Goal: Check status: Check status

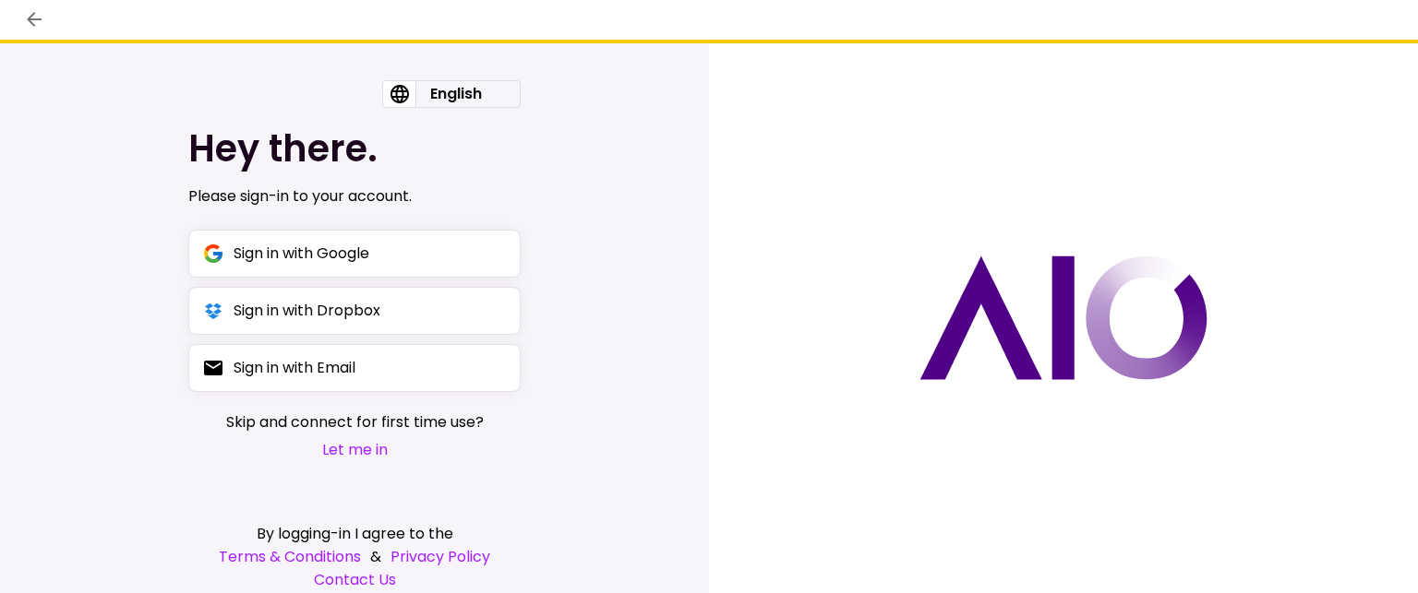
click at [342, 447] on button "Let me in" at bounding box center [354, 449] width 257 height 23
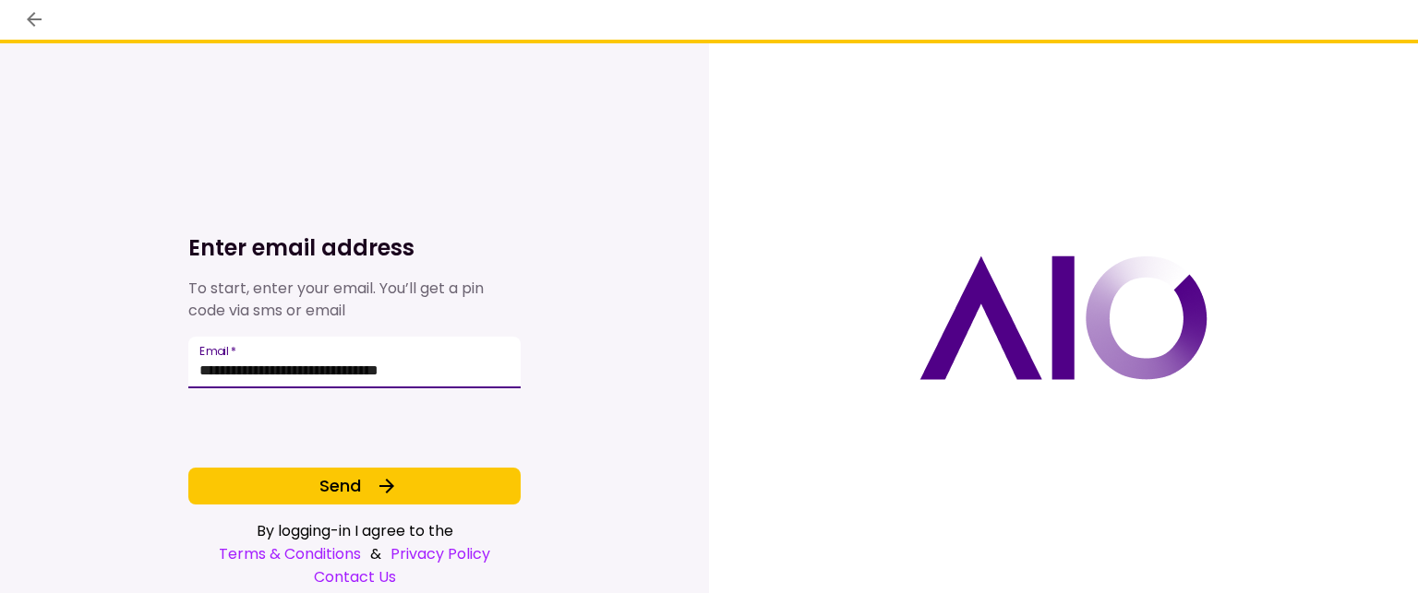
type input "**********"
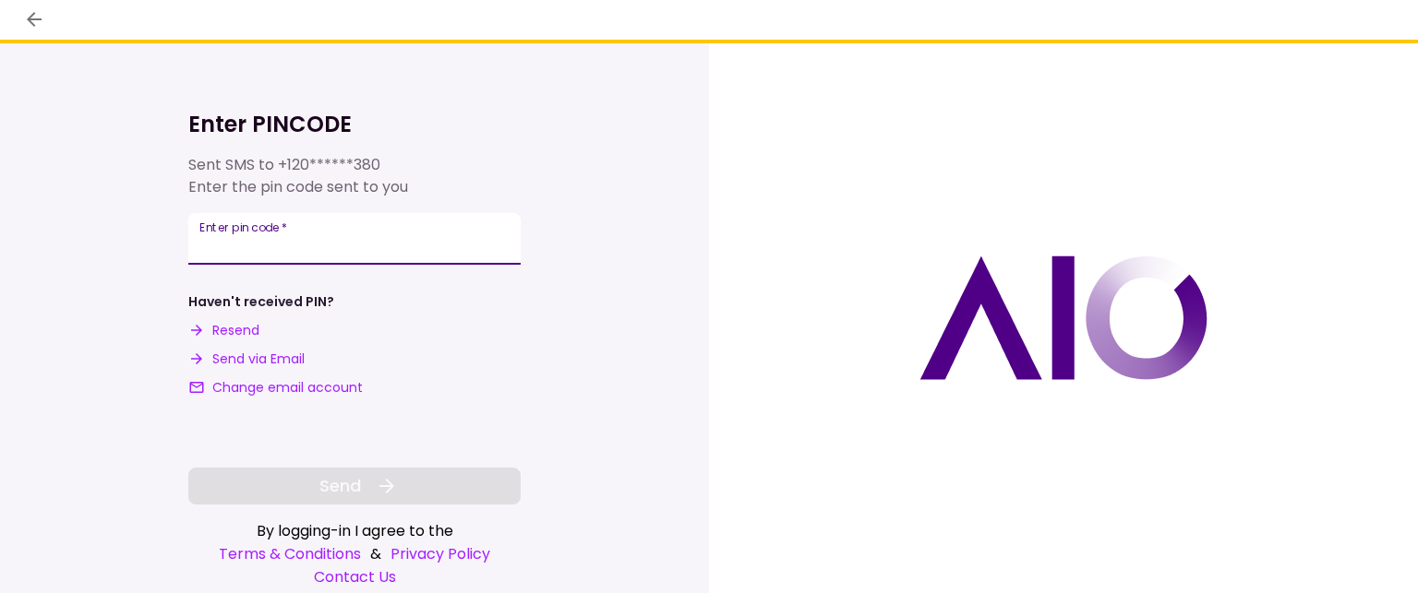
click at [206, 245] on input "**********" at bounding box center [354, 239] width 332 height 52
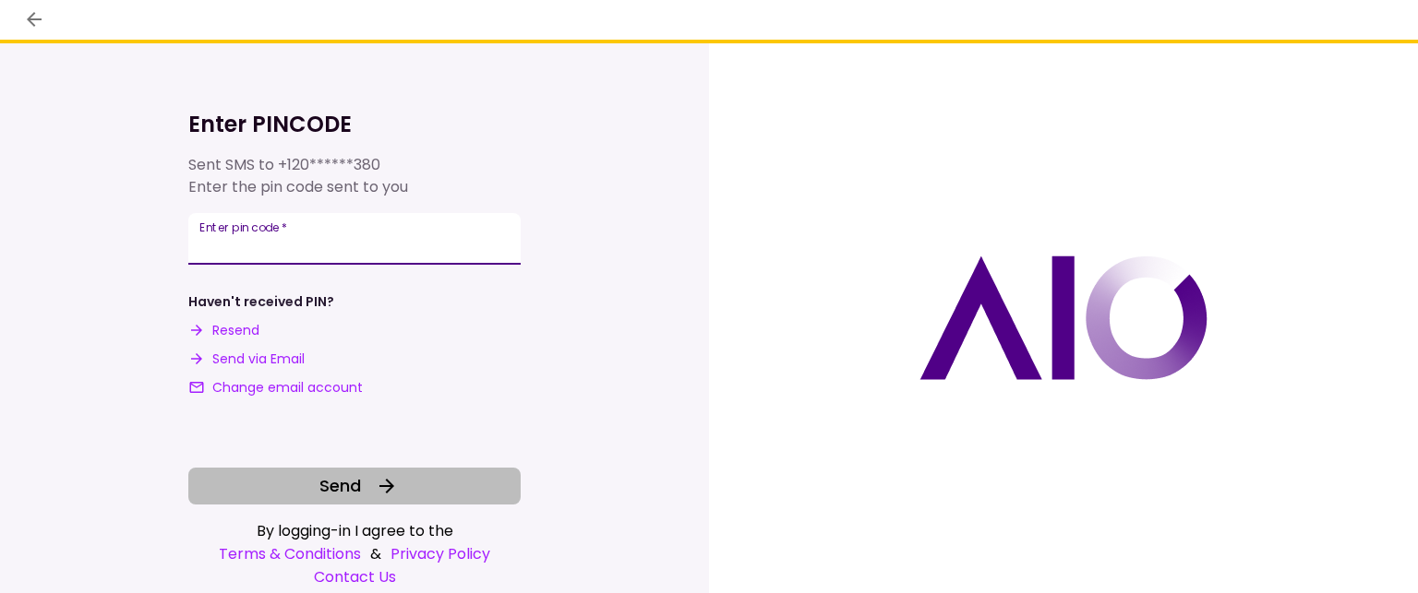
type input "******"
click at [325, 485] on span "Send" at bounding box center [340, 485] width 42 height 25
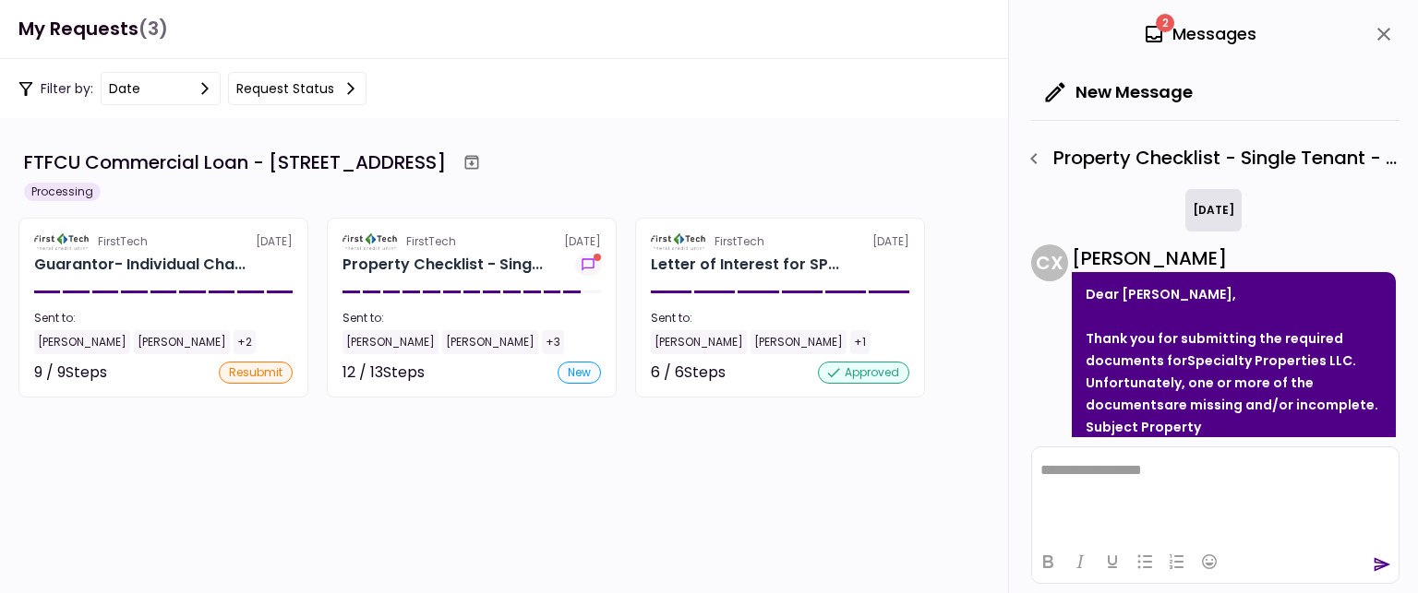
scroll to position [373, 0]
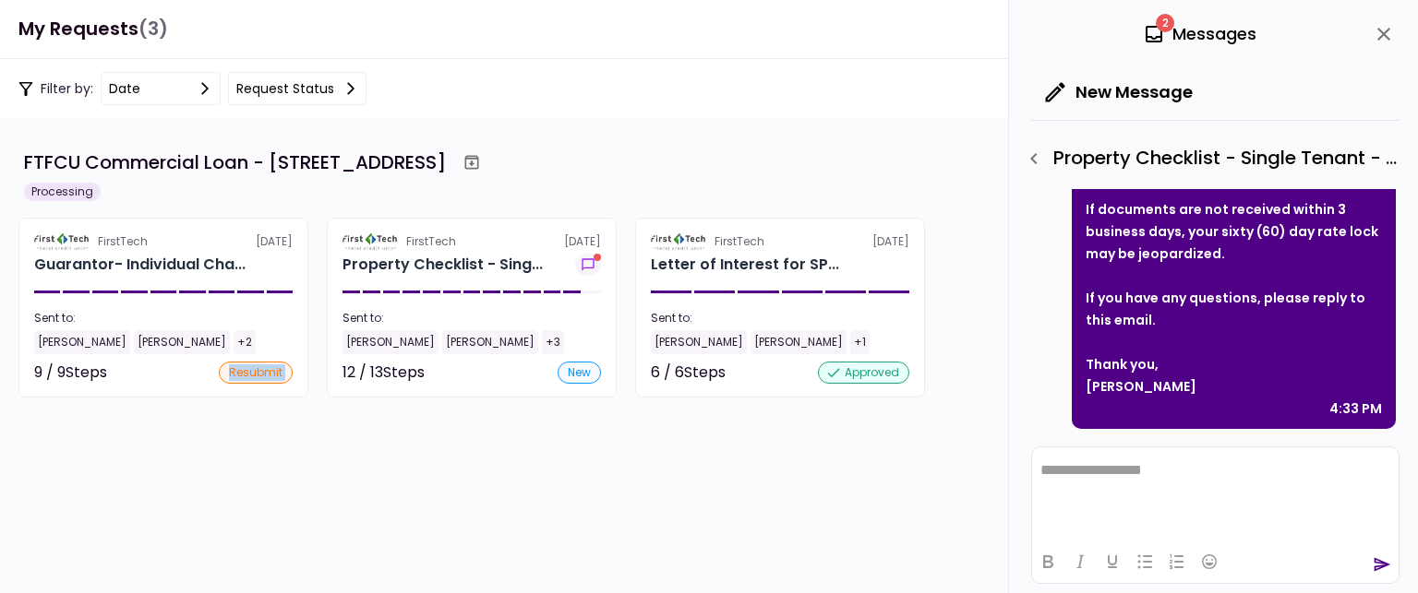
drag, startPoint x: 197, startPoint y: 387, endPoint x: 174, endPoint y: 418, distance: 38.4
click at [174, 398] on section "FirstTech [DATE] Guarantor- Individual Cha... Sent to: [PERSON_NAME] [PERSON_NA…" at bounding box center [163, 308] width 290 height 180
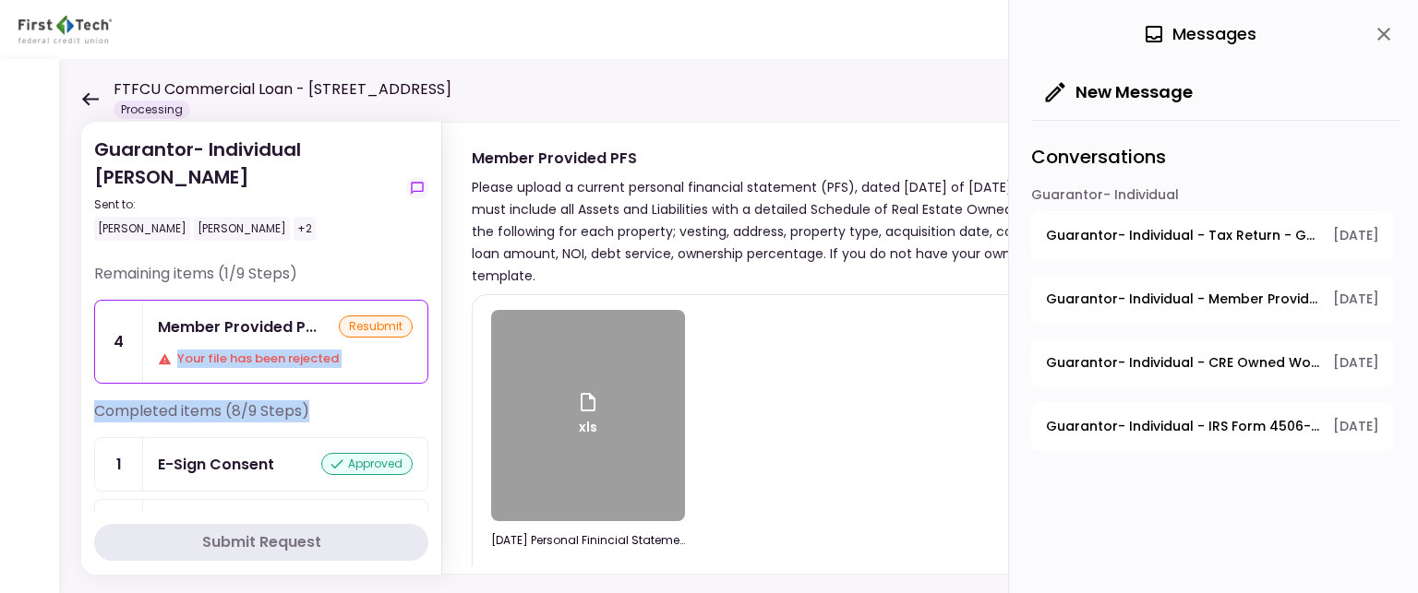
drag, startPoint x: 428, startPoint y: 339, endPoint x: 439, endPoint y: 404, distance: 66.5
click at [439, 404] on section "Guarantor- Individual [PERSON_NAME] Sent to: [PERSON_NAME] [PERSON_NAME] +2 Rem…" at bounding box center [261, 348] width 360 height 453
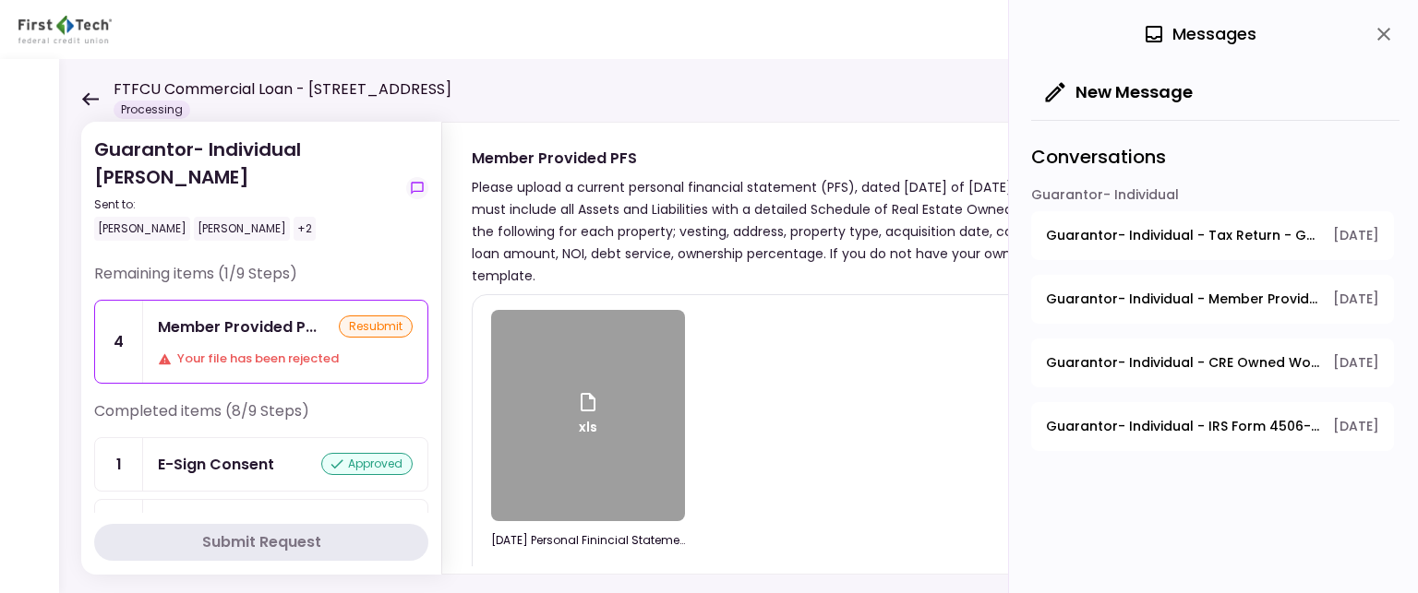
click at [365, 269] on div "Remaining items (1/9 Steps)" at bounding box center [261, 281] width 334 height 37
click at [347, 213] on div "Sent to: [PERSON_NAME] [PERSON_NAME] +2" at bounding box center [246, 219] width 305 height 44
click at [329, 208] on div "Sent to:" at bounding box center [246, 205] width 305 height 17
click at [87, 99] on icon at bounding box center [90, 98] width 17 height 13
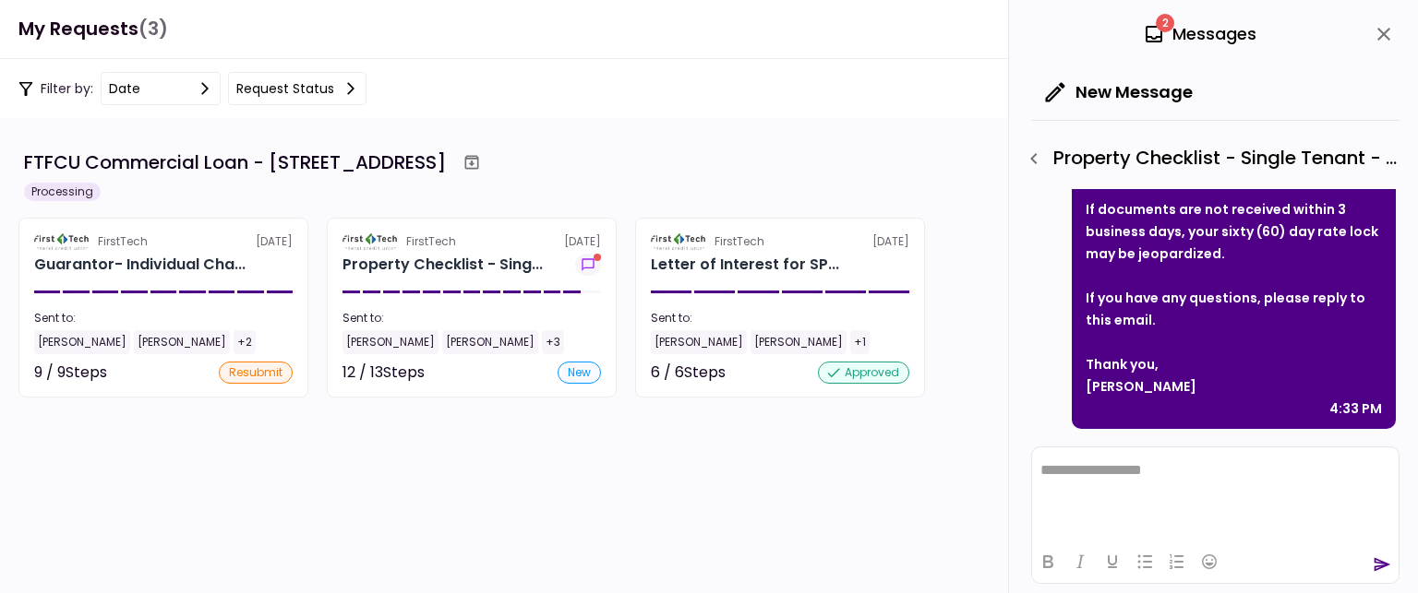
scroll to position [286, 0]
drag, startPoint x: 308, startPoint y: 574, endPoint x: 310, endPoint y: 595, distance: 21.3
click at [310, 593] on html "**********" at bounding box center [709, 296] width 1418 height 593
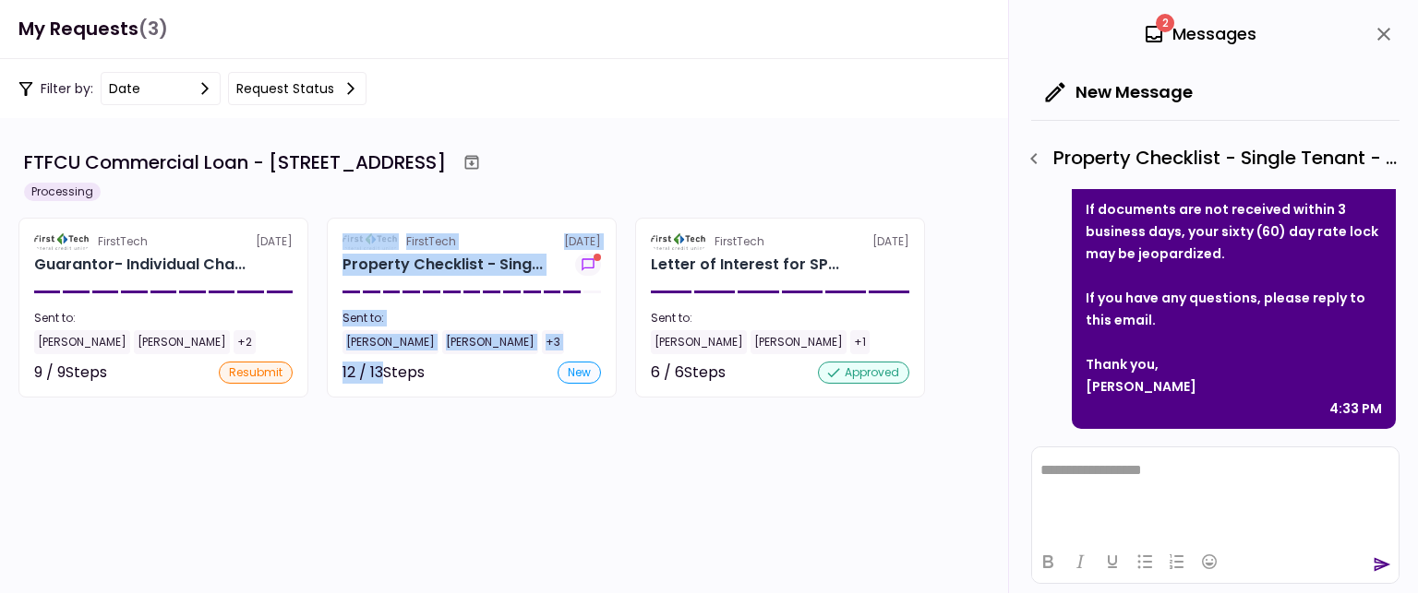
drag, startPoint x: 214, startPoint y: 415, endPoint x: 391, endPoint y: 409, distance: 177.3
click at [391, 409] on section "FTFCU Commercial Loan - 1151-B Hospital Way Pocatello Processing FirstTech [DAT…" at bounding box center [709, 355] width 1418 height 475
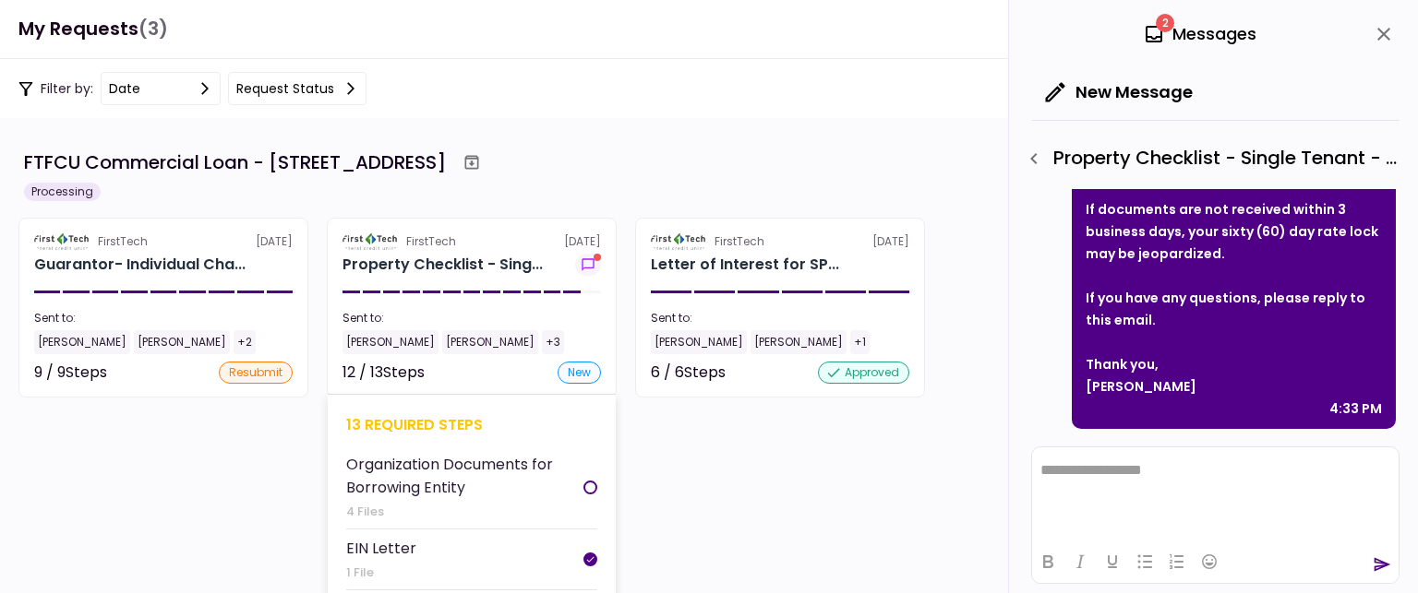
click at [558, 481] on div "Organization Documents for Borrowing Entity" at bounding box center [464, 476] width 237 height 46
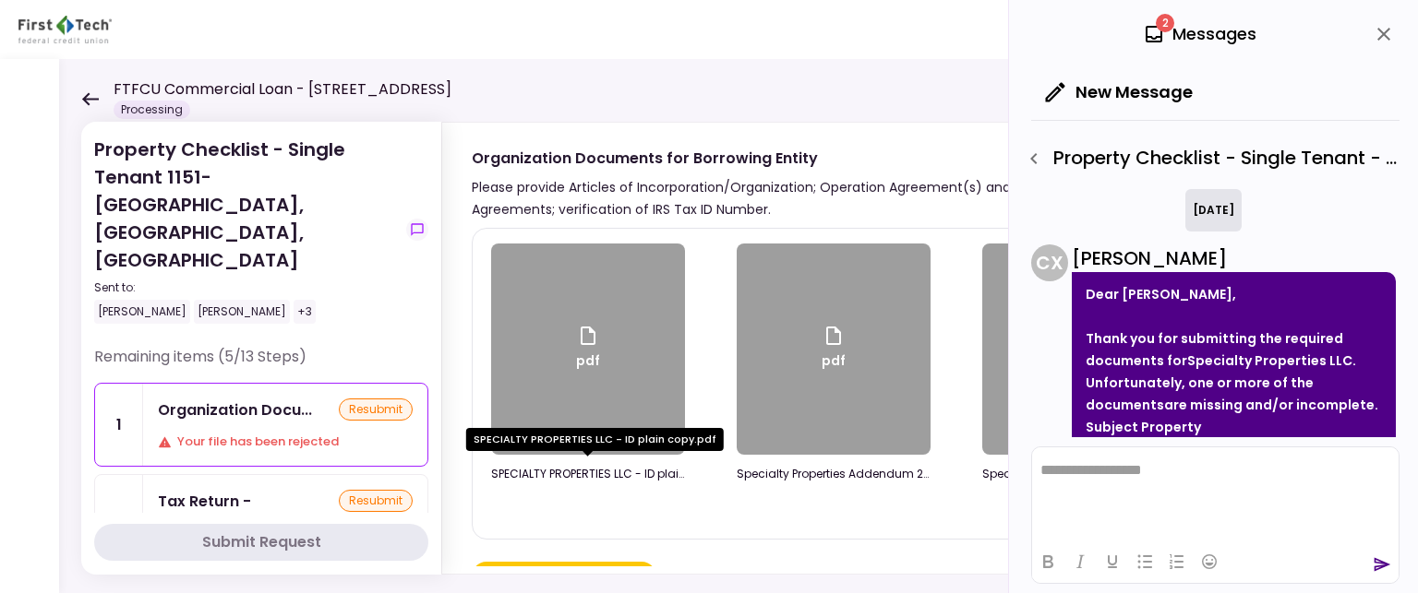
scroll to position [373, 0]
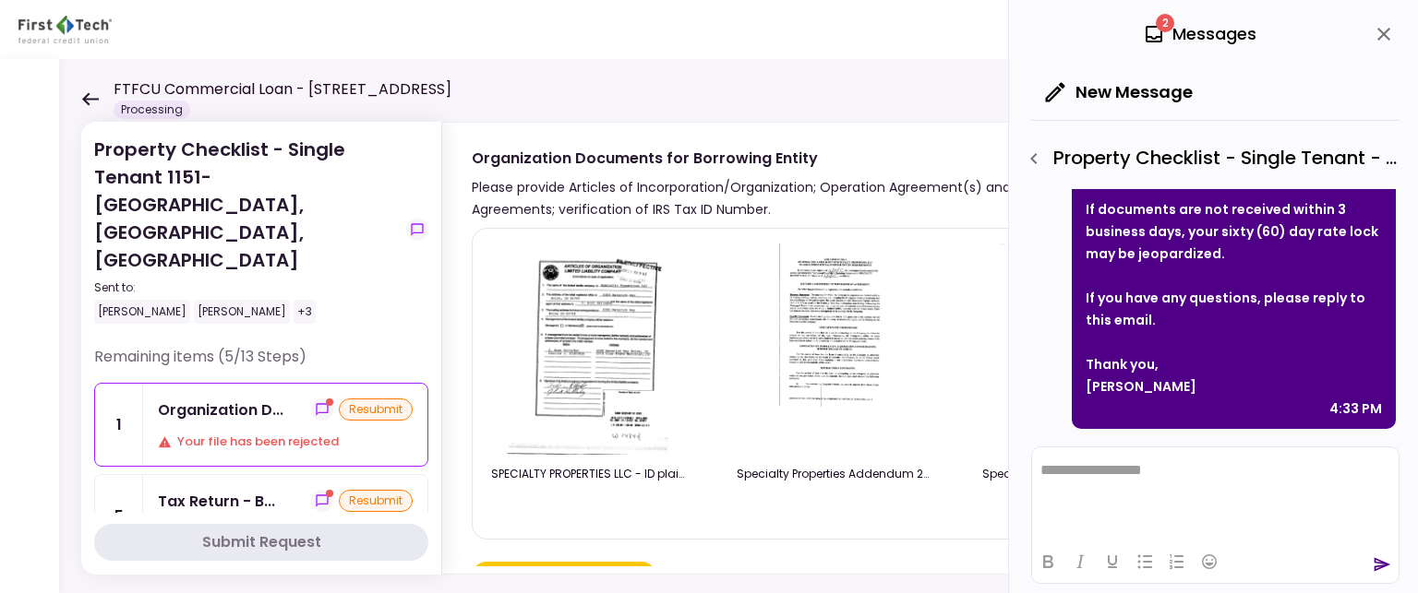
click at [1226, 269] on div at bounding box center [1233, 276] width 296 height 22
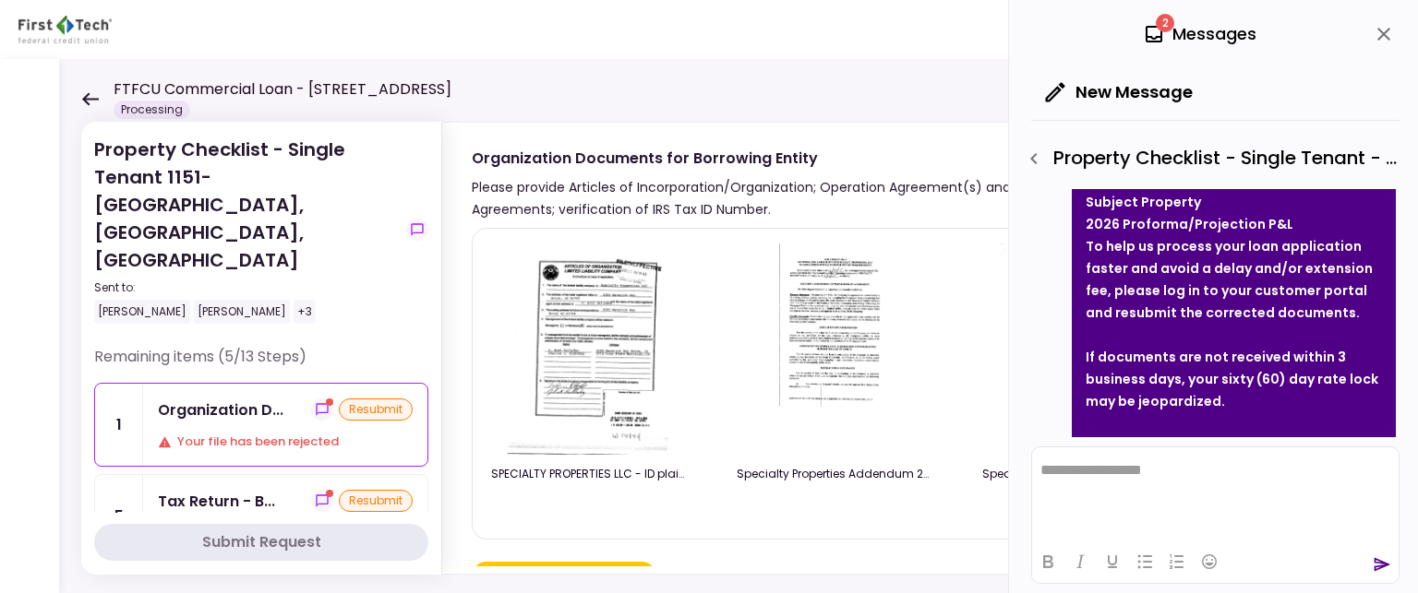
scroll to position [188, 0]
